Goal: Task Accomplishment & Management: Manage account settings

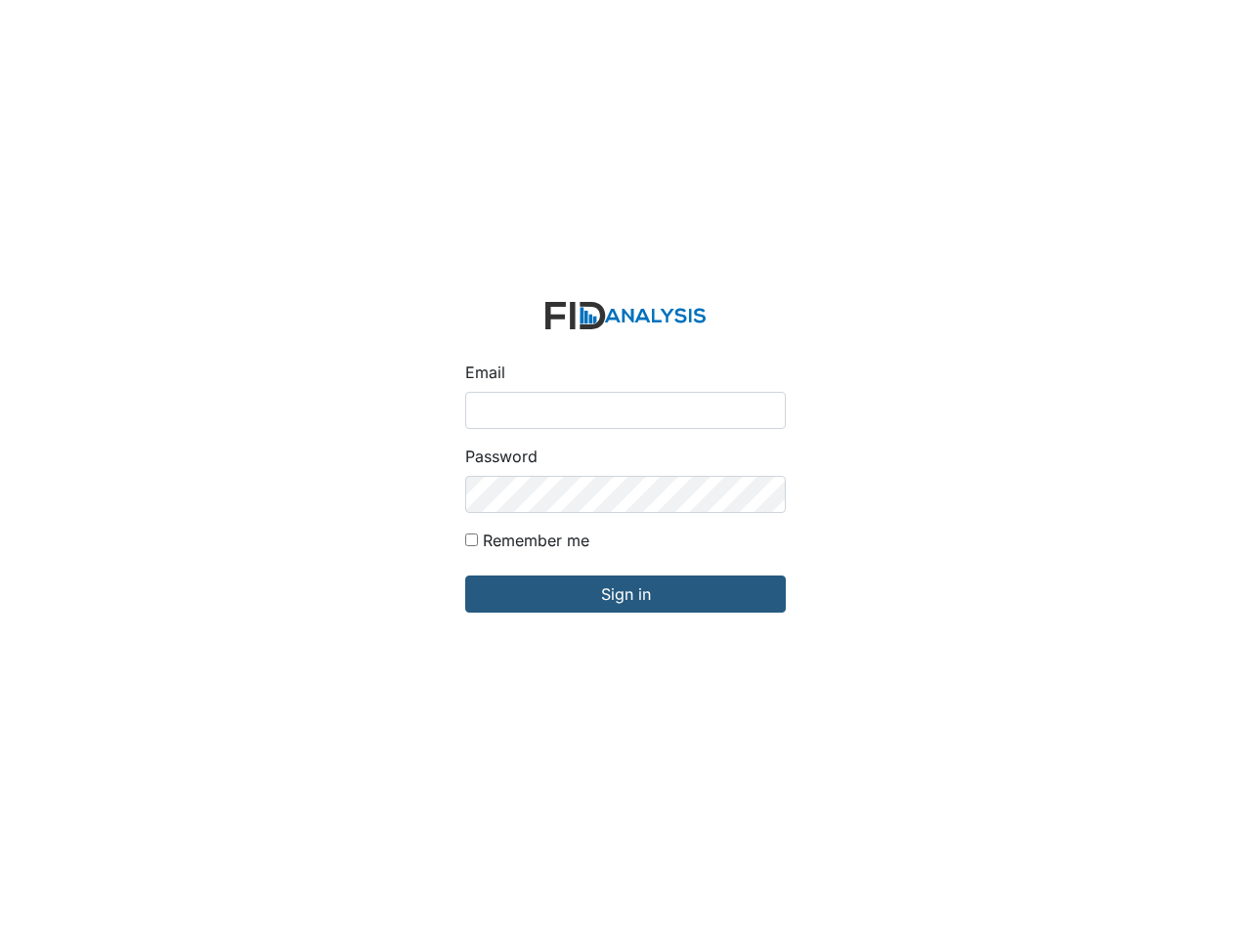
click at [625, 469] on div "Password" at bounding box center [625, 479] width 320 height 68
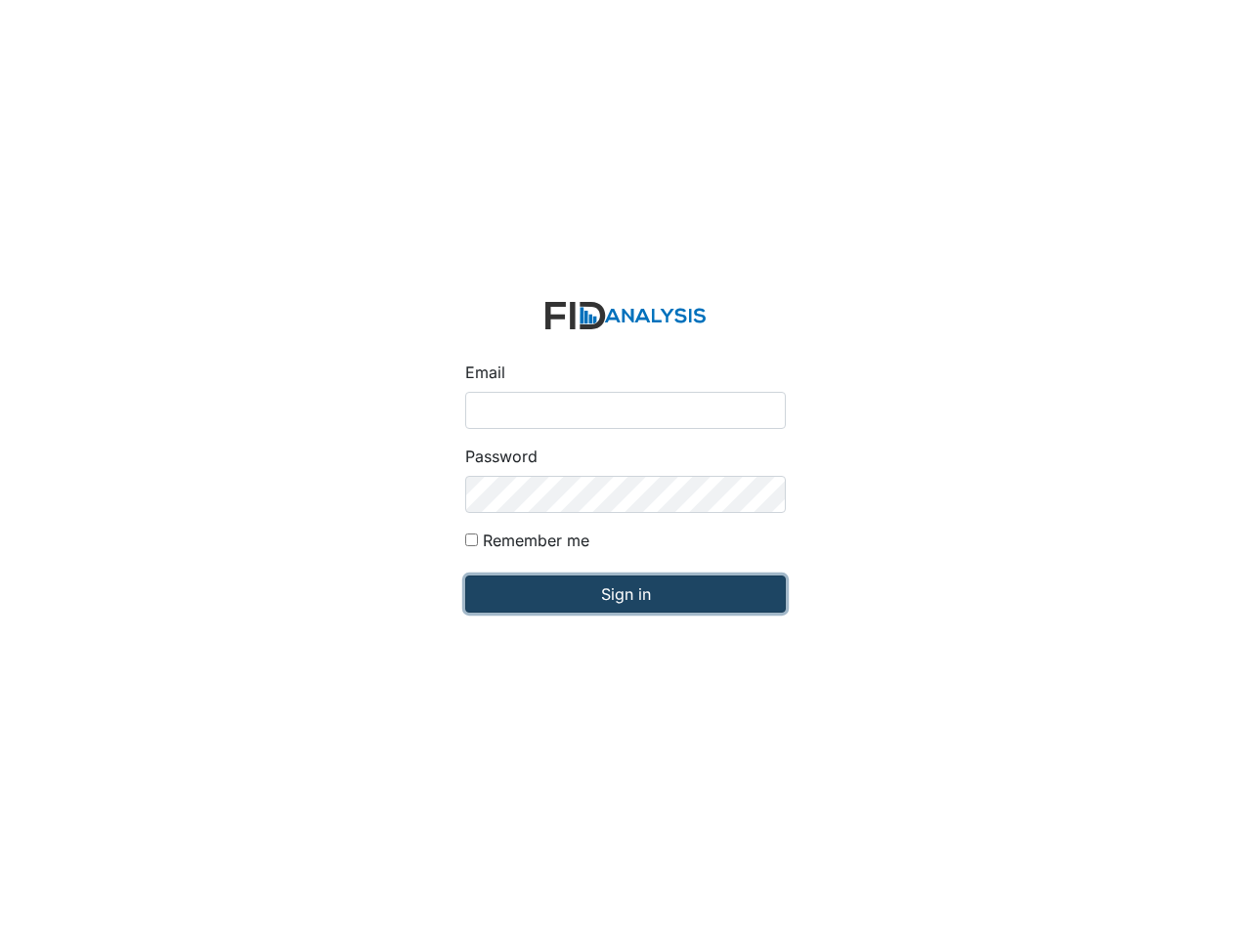
click at [625, 594] on input "Sign in" at bounding box center [625, 593] width 320 height 37
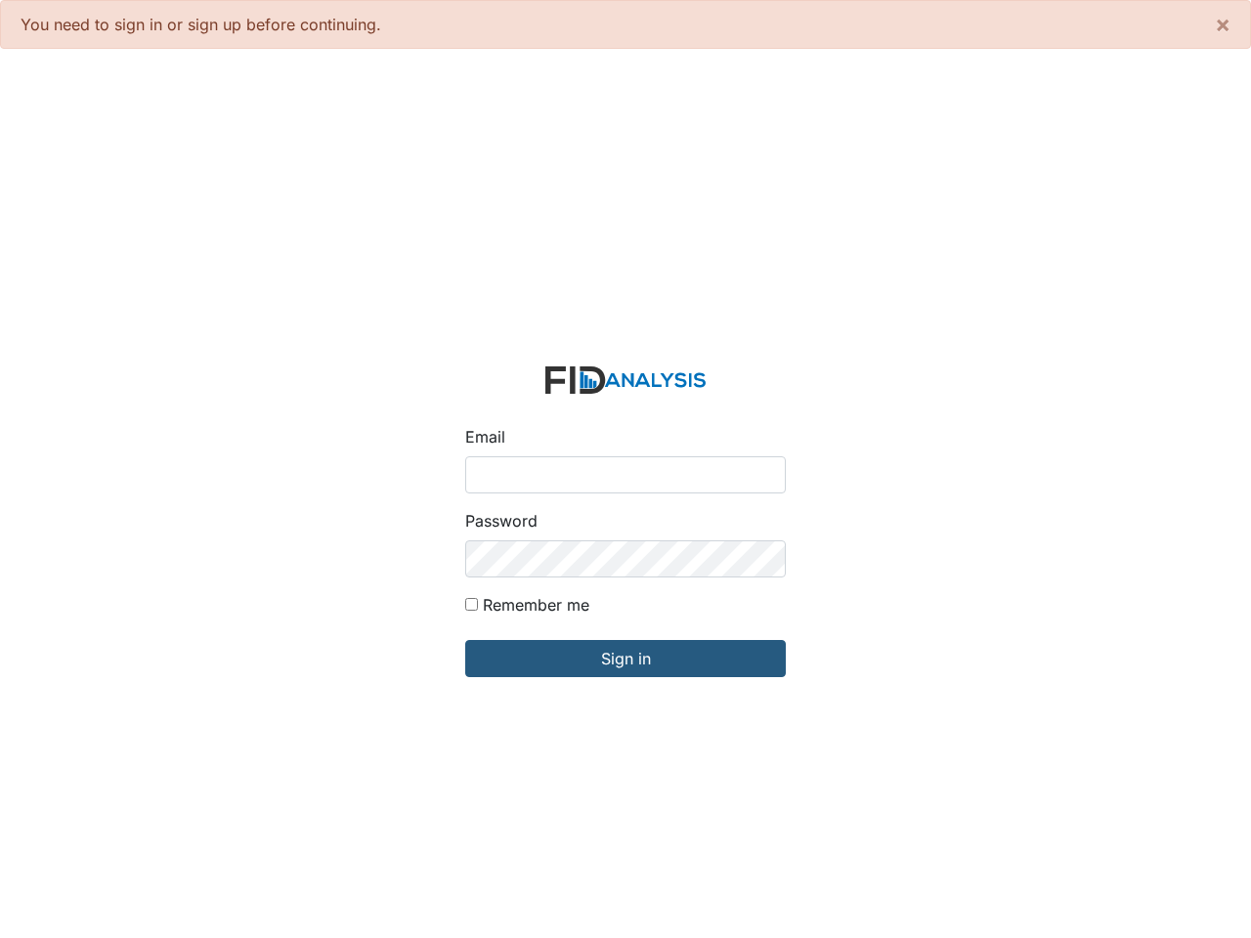
click at [625, 469] on input "Email" at bounding box center [625, 474] width 320 height 37
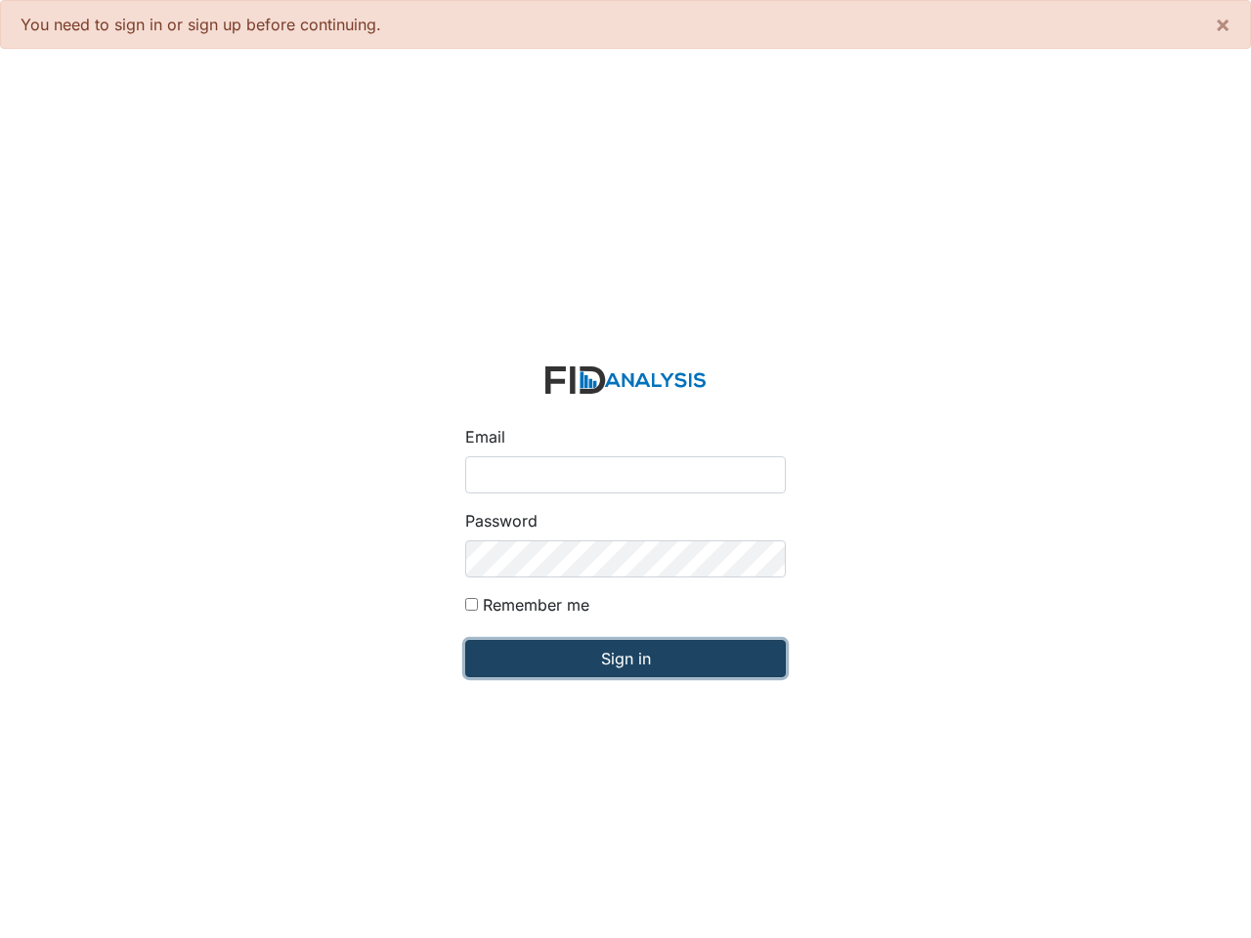
click at [625, 658] on input "Sign in" at bounding box center [625, 658] width 320 height 37
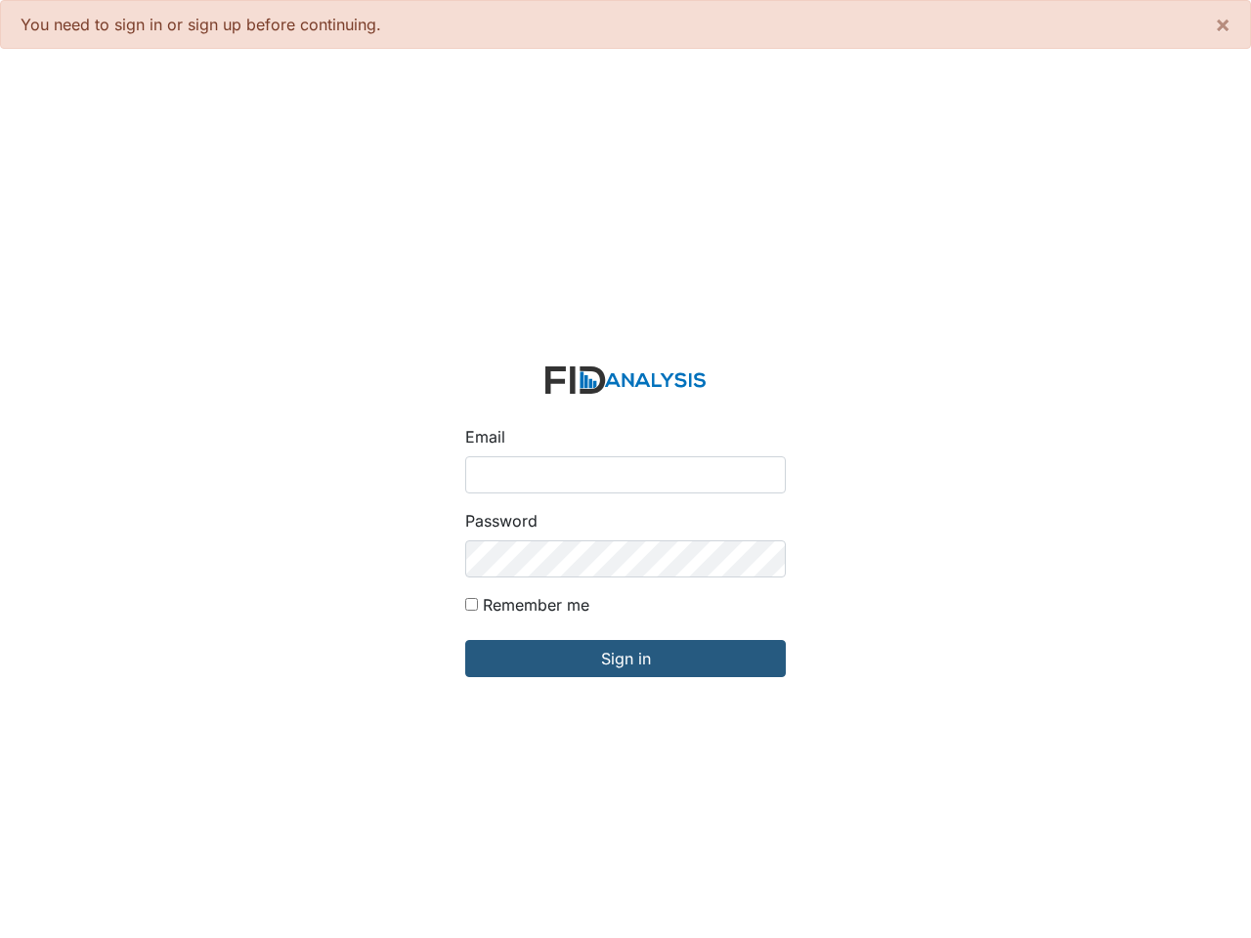
click at [625, 469] on input "Email" at bounding box center [625, 474] width 320 height 37
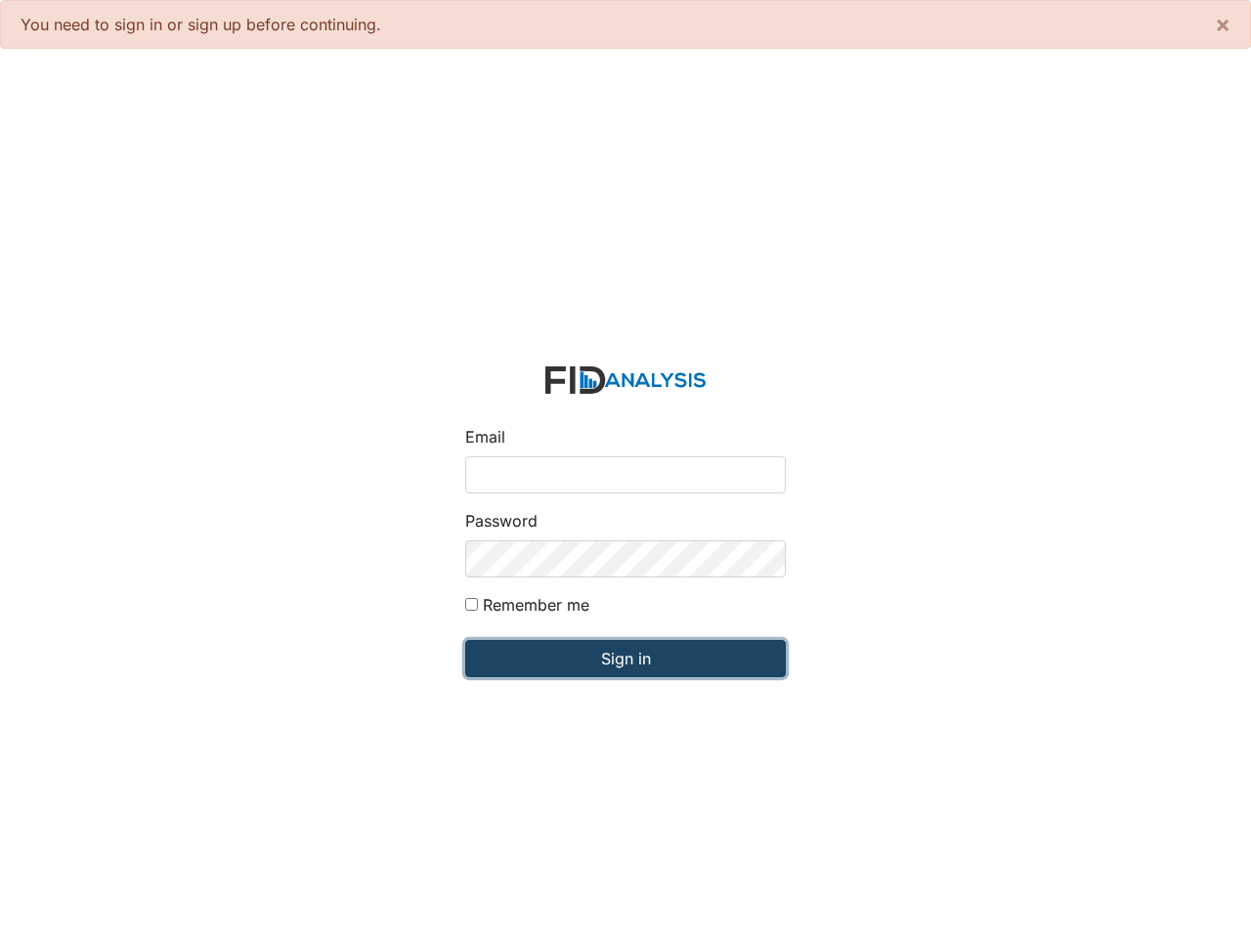
click at [625, 658] on input "Sign in" at bounding box center [625, 658] width 320 height 37
